Goal: Task Accomplishment & Management: Use online tool/utility

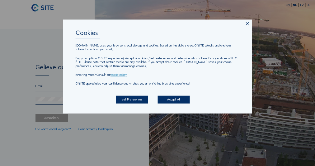
type input "[EMAIL_ADDRESS][DOMAIN_NAME]"
click at [176, 102] on div "Cookies [DOMAIN_NAME] uses your browser's local storage and cookies. Based on t…" at bounding box center [157, 66] width 189 height 94
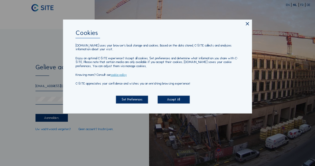
click at [178, 99] on div "Accept All" at bounding box center [174, 99] width 32 height 8
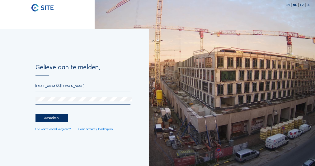
click at [45, 123] on form "Gelieve aan te melden. [EMAIL_ADDRESS][DOMAIN_NAME] Aanmelden. Uw wachtwoord ve…" at bounding box center [83, 97] width 95 height 67
click at [48, 114] on div "Aanmelden." at bounding box center [52, 118] width 32 height 8
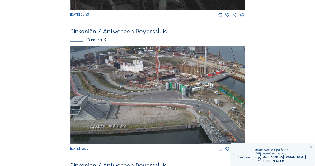
scroll to position [410, 0]
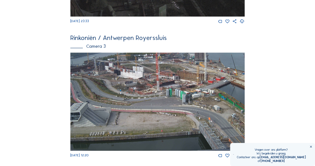
click at [164, 99] on img at bounding box center [157, 101] width 174 height 98
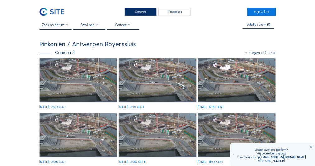
click at [158, 82] on img at bounding box center [158, 80] width 78 height 44
